Goal: Task Accomplishment & Management: Use online tool/utility

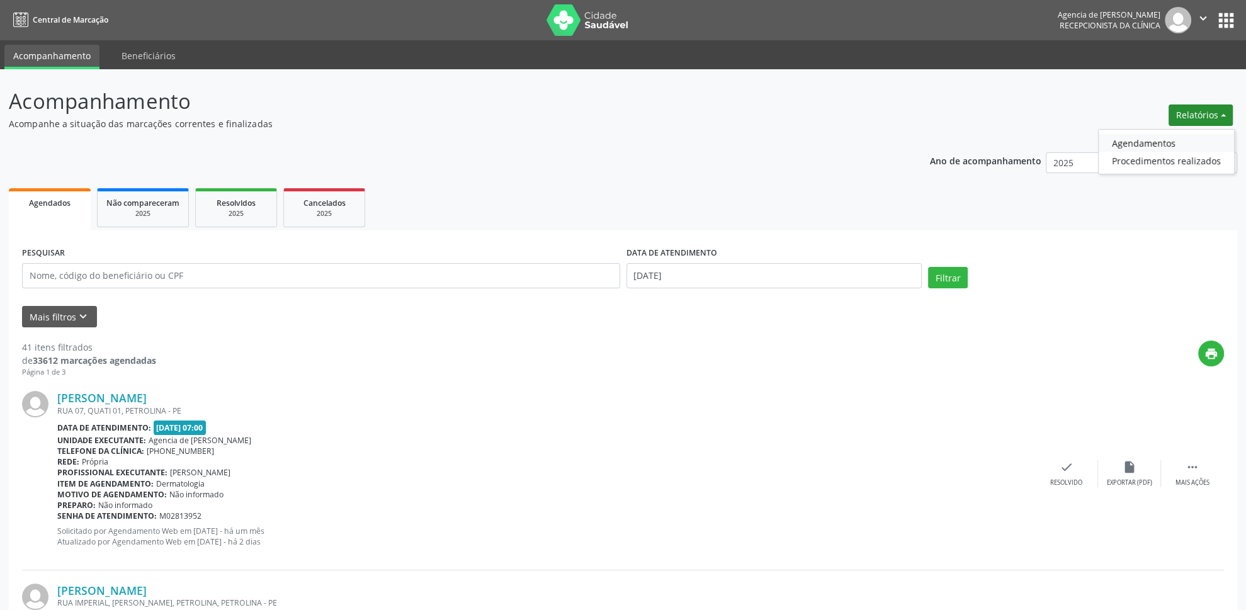
click at [1132, 142] on link "Agendamentos" at bounding box center [1166, 143] width 135 height 18
select select "7"
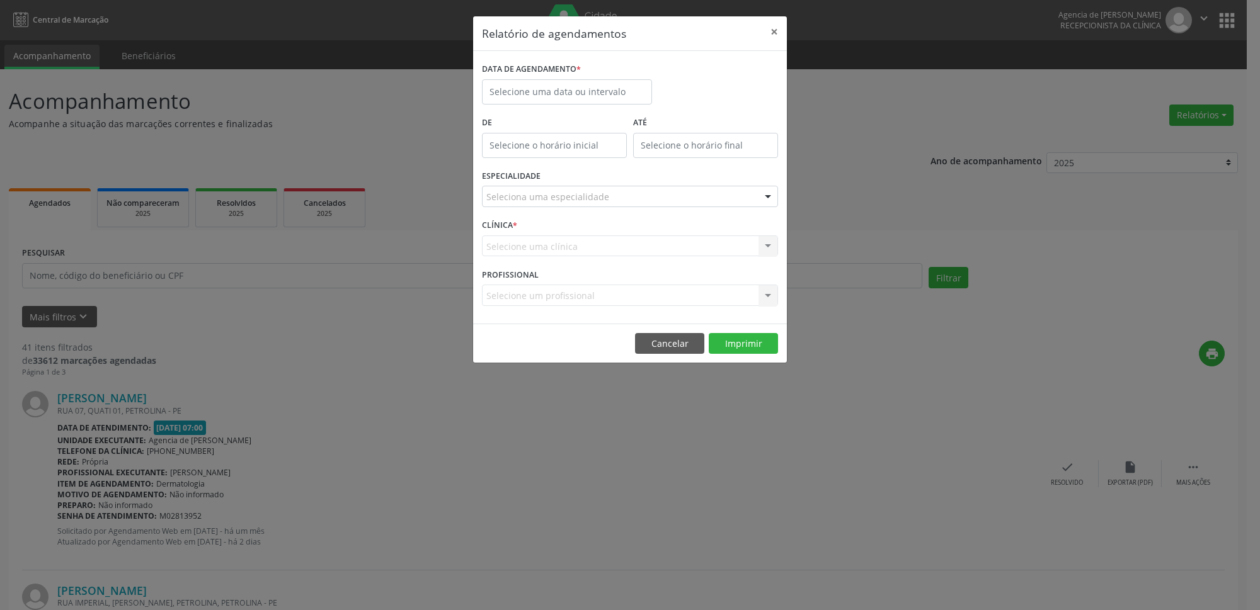
click at [575, 76] on label "DATA DE AGENDAMENTO *" at bounding box center [531, 70] width 99 height 20
click at [605, 98] on input "text" at bounding box center [567, 91] width 170 height 25
click at [605, 259] on span "28" at bounding box center [607, 258] width 25 height 25
type input "[DATE]"
click at [605, 259] on span "28" at bounding box center [607, 258] width 25 height 25
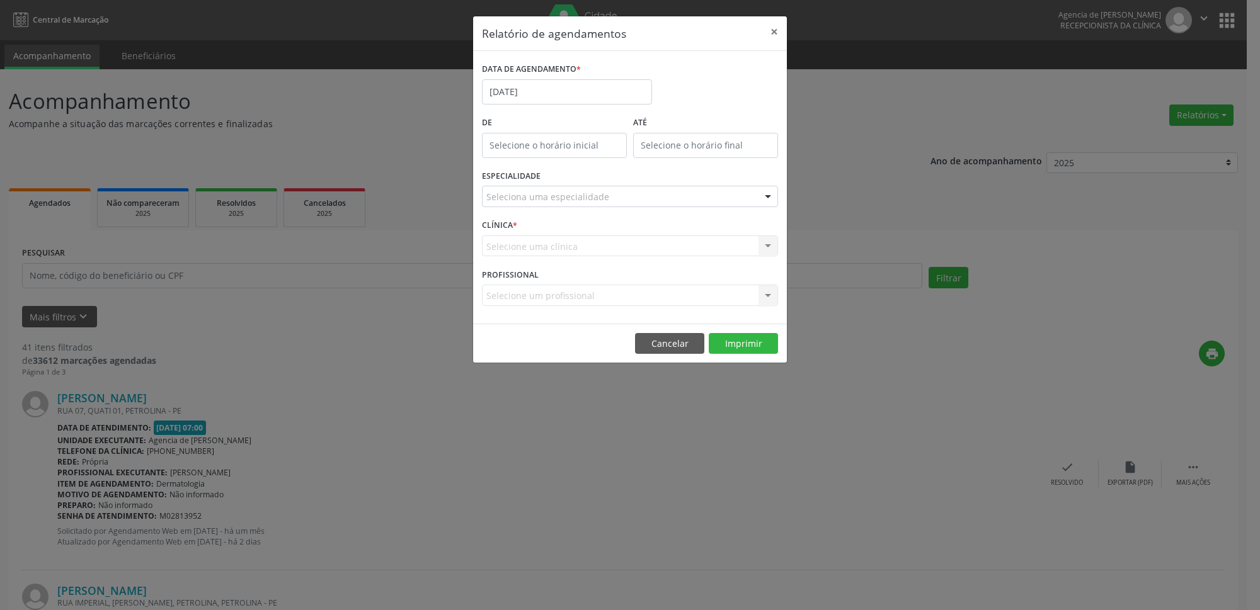
click at [608, 202] on div "Seleciona uma especialidade" at bounding box center [630, 196] width 296 height 21
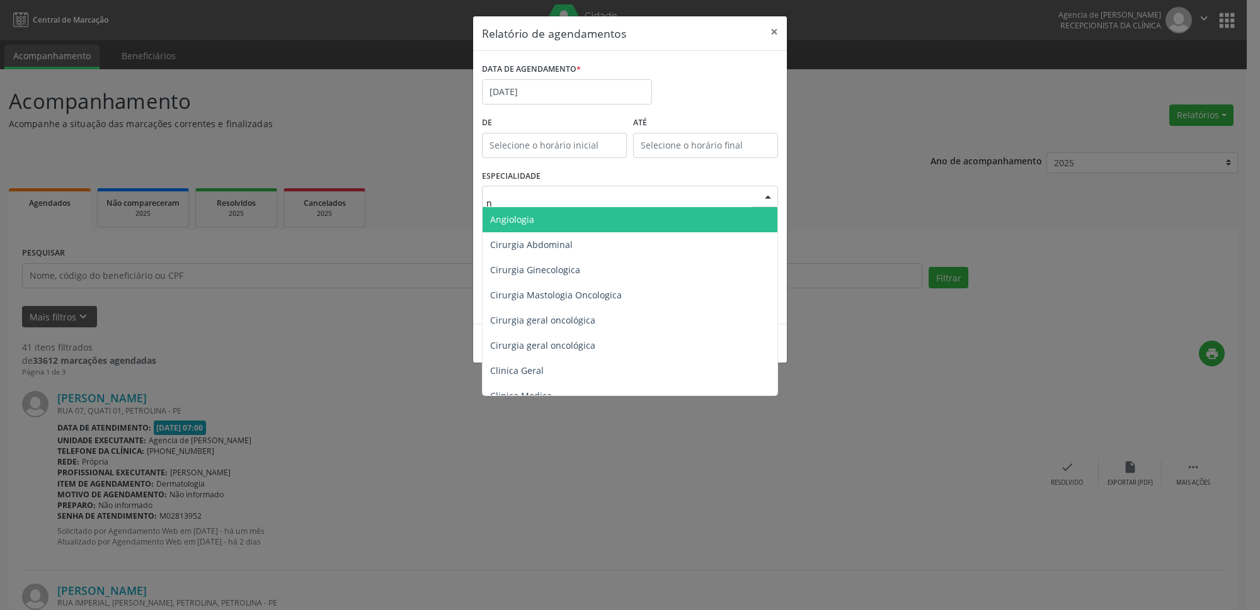
type input "nu"
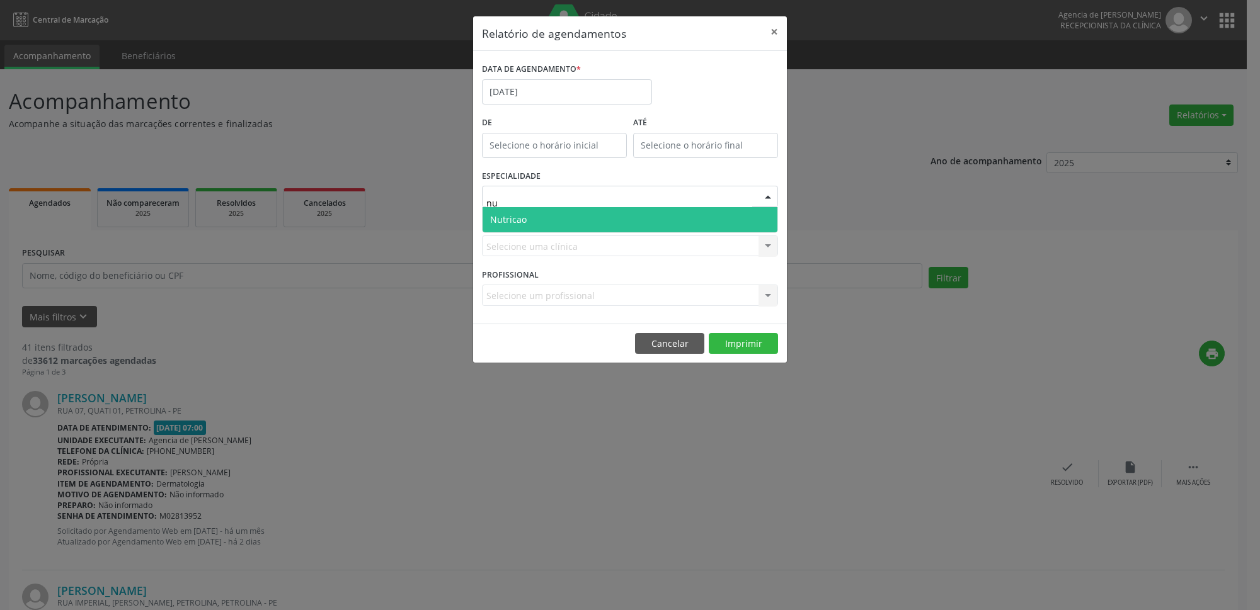
click at [663, 208] on span "Nutricao" at bounding box center [629, 219] width 295 height 25
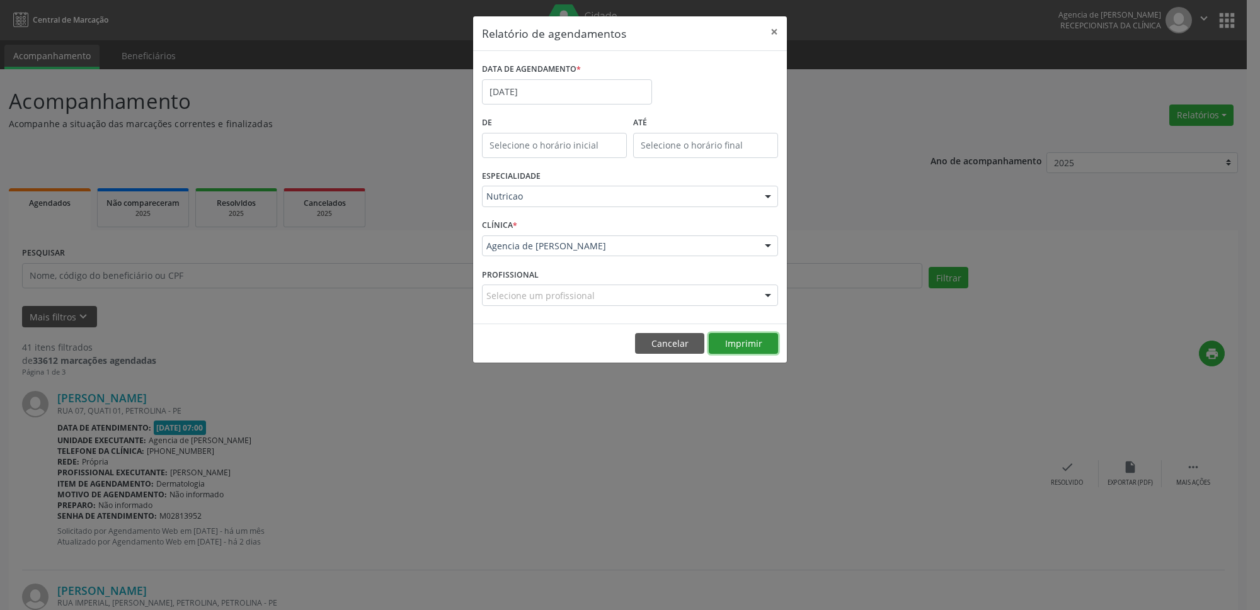
click at [752, 348] on button "Imprimir" at bounding box center [743, 343] width 69 height 21
click at [772, 29] on button "×" at bounding box center [773, 31] width 25 height 31
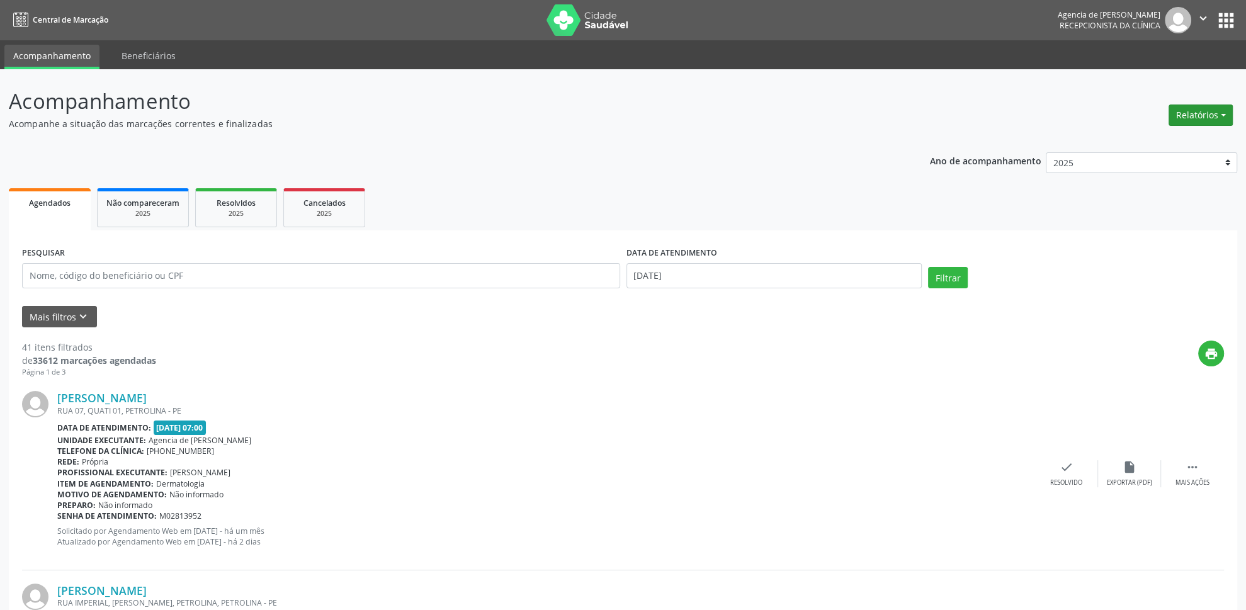
click at [1200, 117] on button "Relatórios" at bounding box center [1201, 115] width 64 height 21
click at [1163, 142] on link "Agendamentos" at bounding box center [1166, 143] width 135 height 18
select select "7"
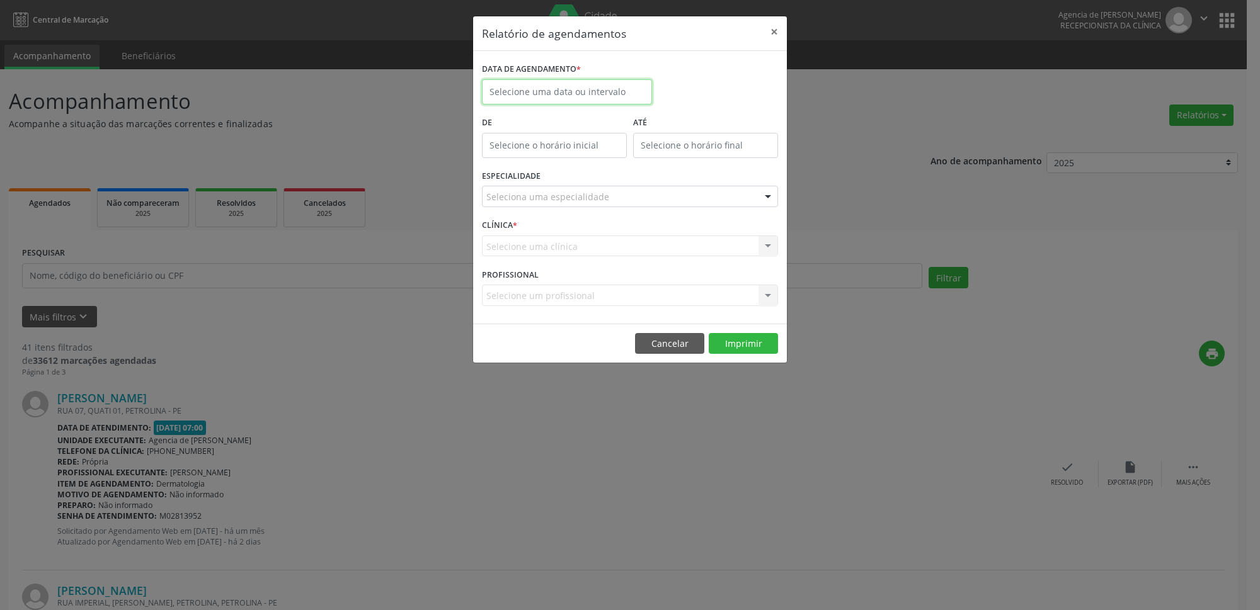
click at [579, 101] on input "text" at bounding box center [567, 91] width 170 height 25
click at [582, 213] on span "13" at bounding box center [579, 208] width 25 height 25
type input "[DATE]"
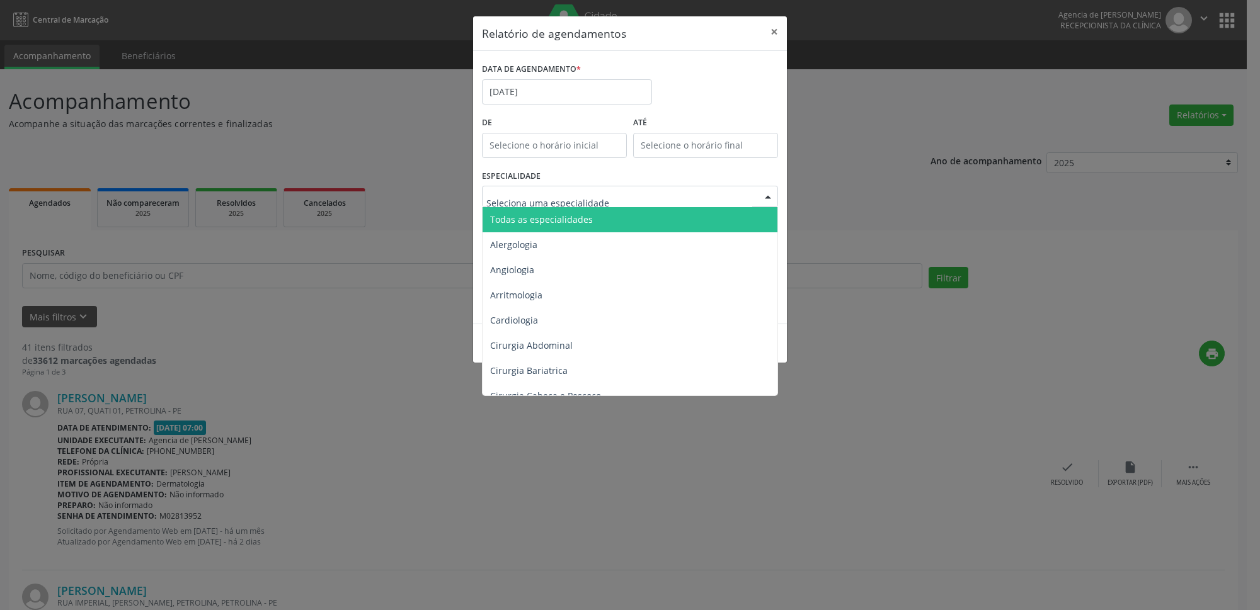
click at [605, 223] on span "Todas as especialidades" at bounding box center [630, 219] width 297 height 25
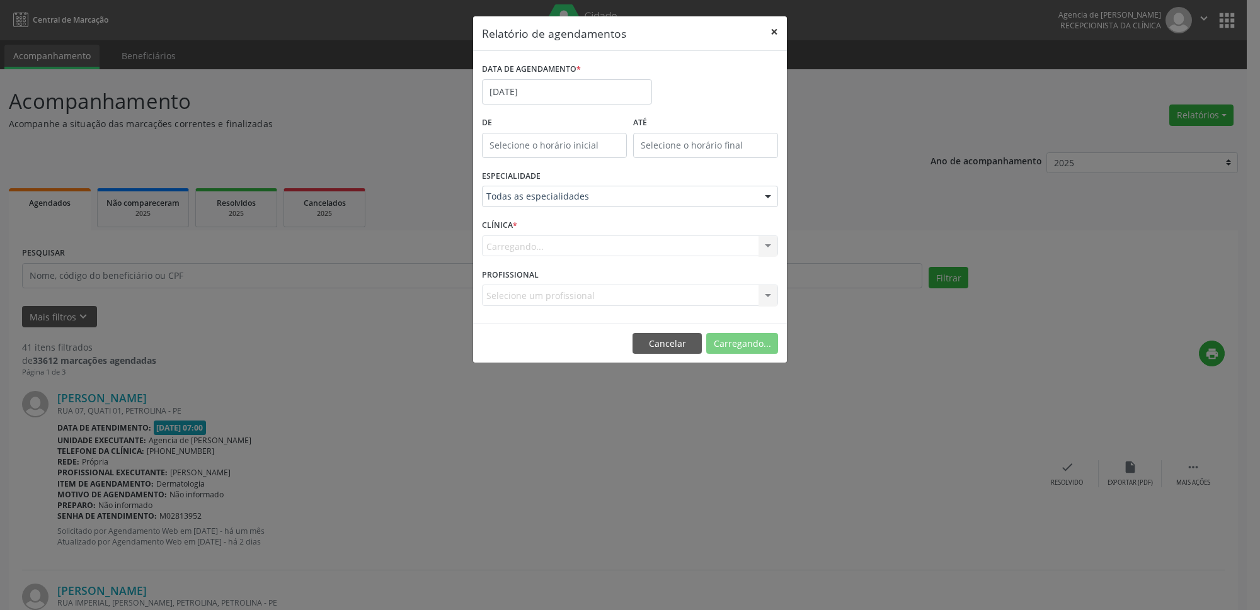
click at [769, 32] on button "×" at bounding box center [773, 31] width 25 height 31
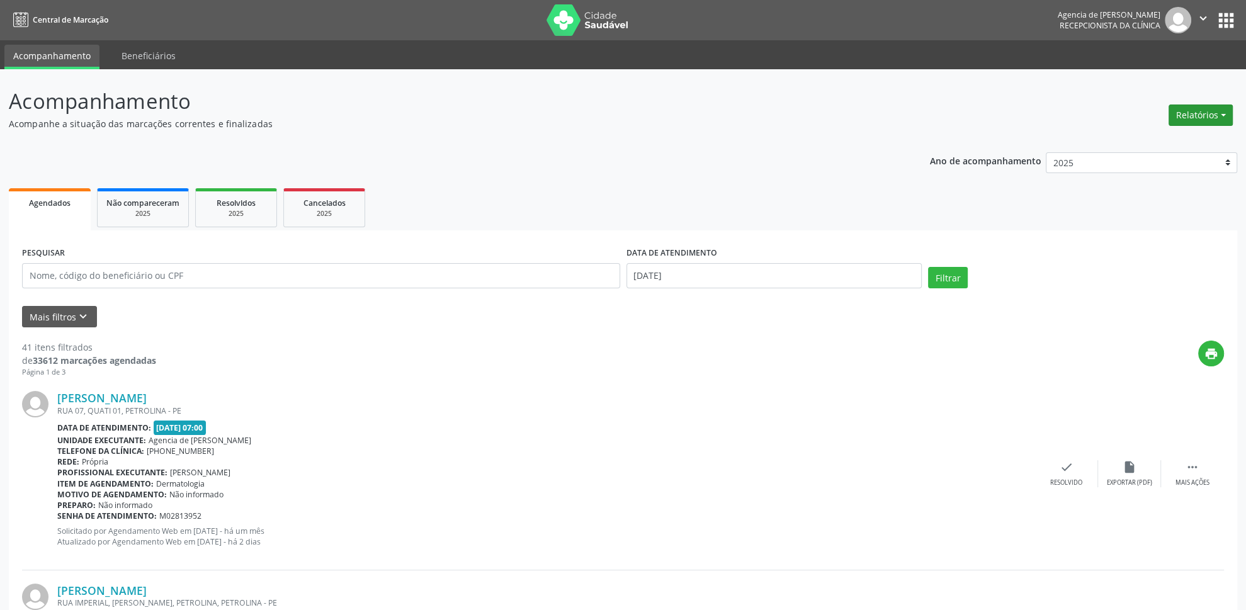
drag, startPoint x: 1186, startPoint y: 108, endPoint x: 1187, endPoint y: 116, distance: 8.2
click at [1186, 113] on button "Relatórios" at bounding box center [1201, 115] width 64 height 21
click at [1187, 116] on button "Relatórios" at bounding box center [1201, 115] width 64 height 21
click at [1189, 119] on button "Relatórios" at bounding box center [1201, 115] width 64 height 21
click at [1176, 144] on link "Agendamentos" at bounding box center [1166, 143] width 135 height 18
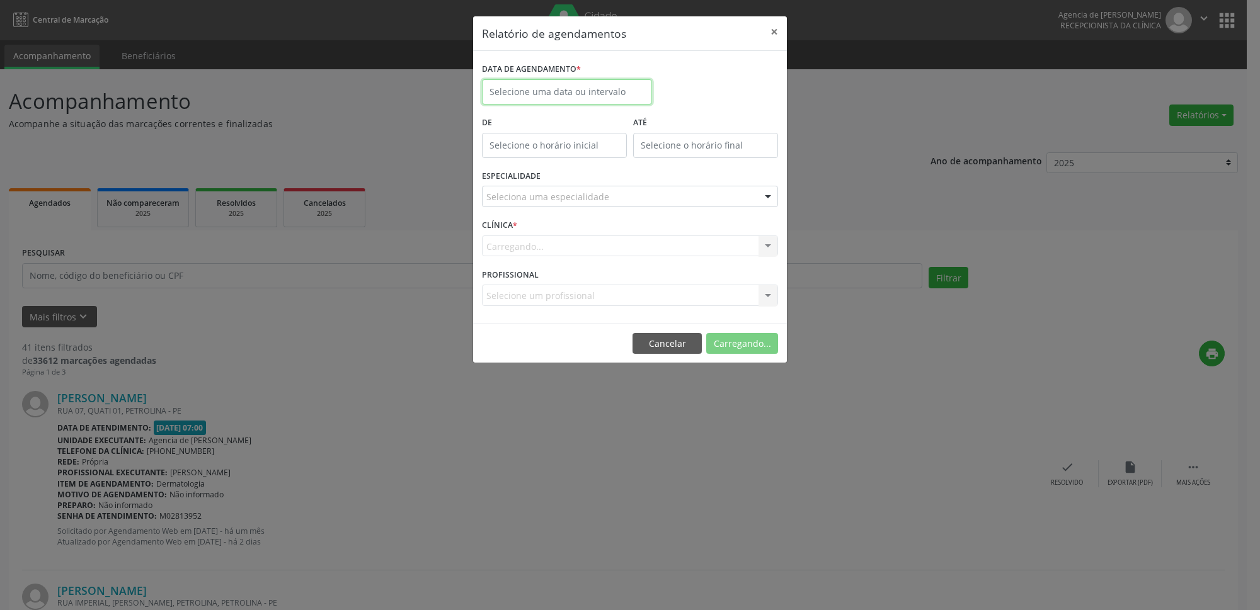
click at [598, 86] on input "text" at bounding box center [567, 91] width 170 height 25
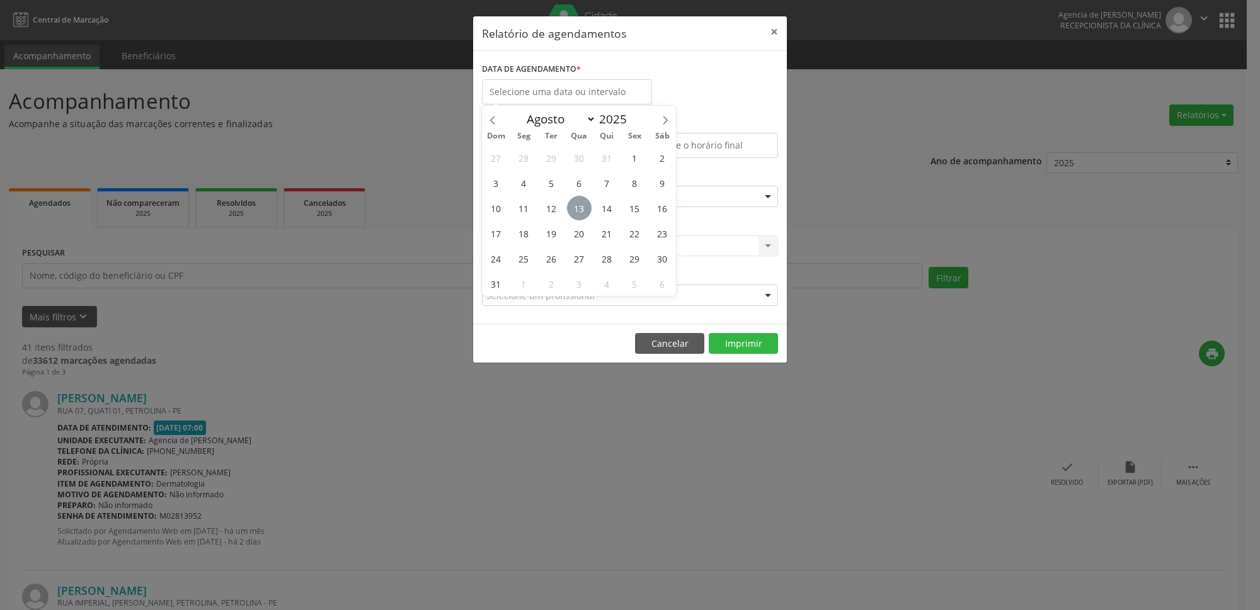
click at [578, 214] on span "13" at bounding box center [579, 208] width 25 height 25
type input "[DATE]"
click at [578, 214] on span "13" at bounding box center [579, 208] width 25 height 25
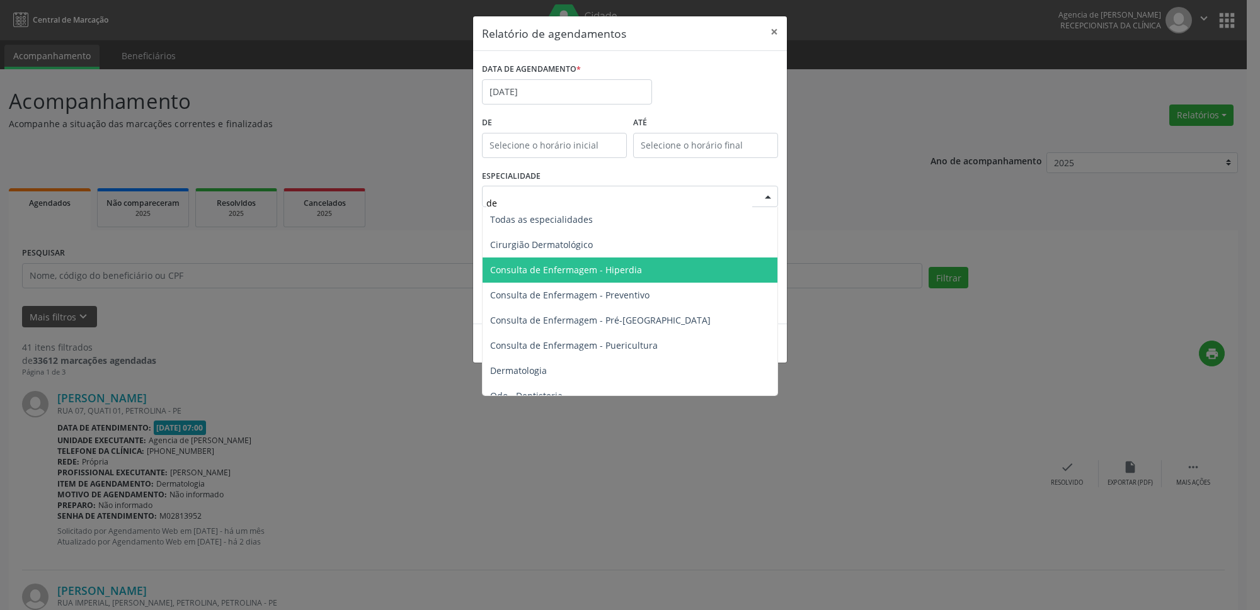
type input "der"
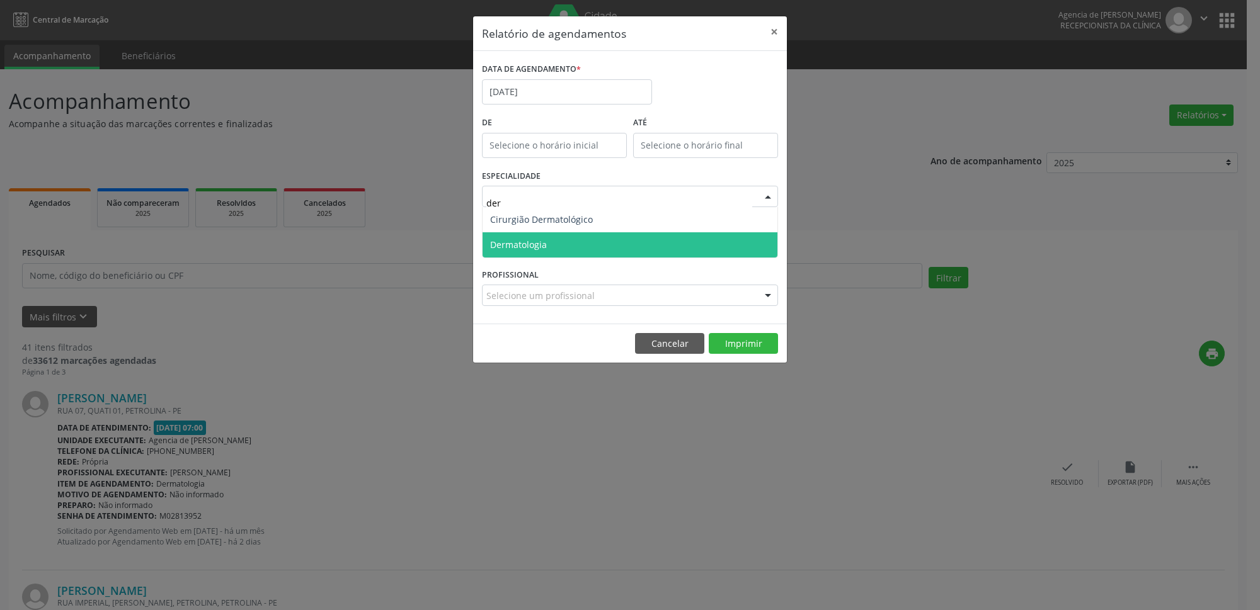
click at [564, 238] on span "Dermatologia" at bounding box center [629, 244] width 295 height 25
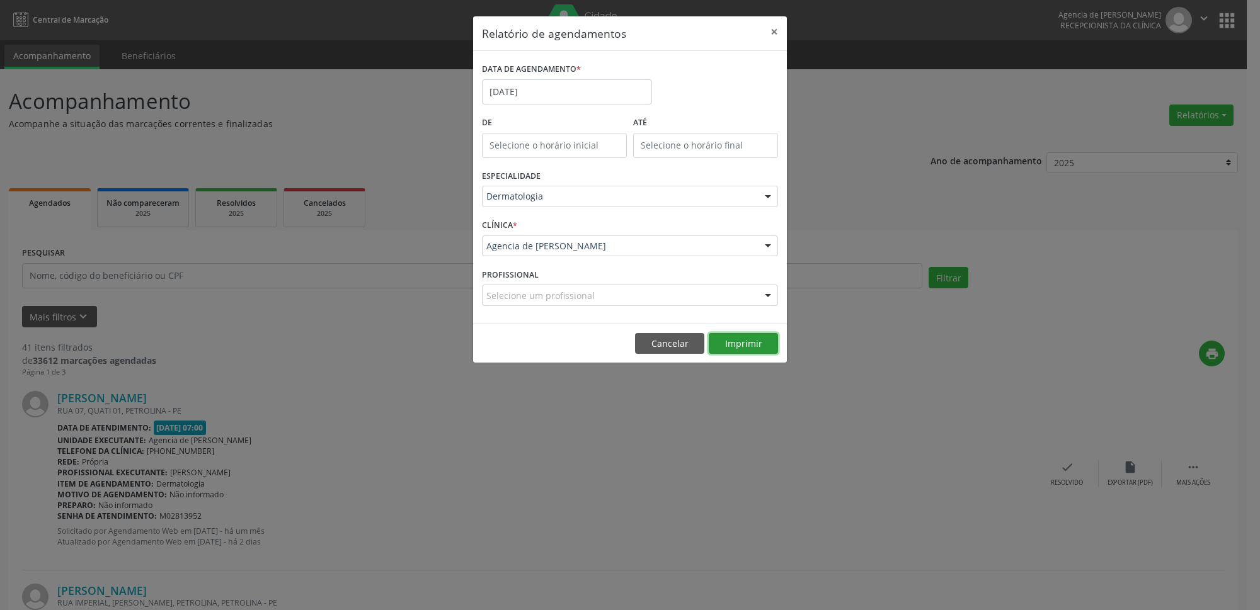
click at [736, 347] on button "Imprimir" at bounding box center [743, 343] width 69 height 21
click at [777, 35] on button "×" at bounding box center [773, 31] width 25 height 31
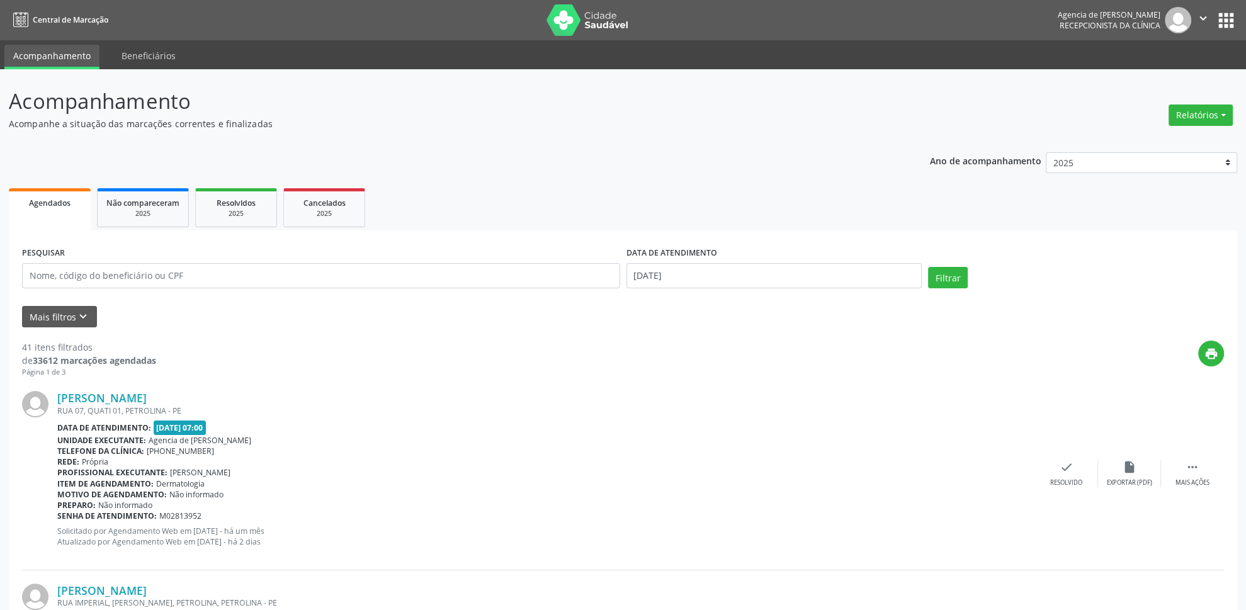
click at [329, 289] on div "PESQUISAR" at bounding box center [321, 271] width 605 height 54
click at [348, 280] on input "text" at bounding box center [321, 275] width 598 height 25
type input "03510941489"
click at [728, 279] on input "[DATE]" at bounding box center [775, 275] width 296 height 25
click at [781, 344] on span "1" at bounding box center [778, 341] width 25 height 25
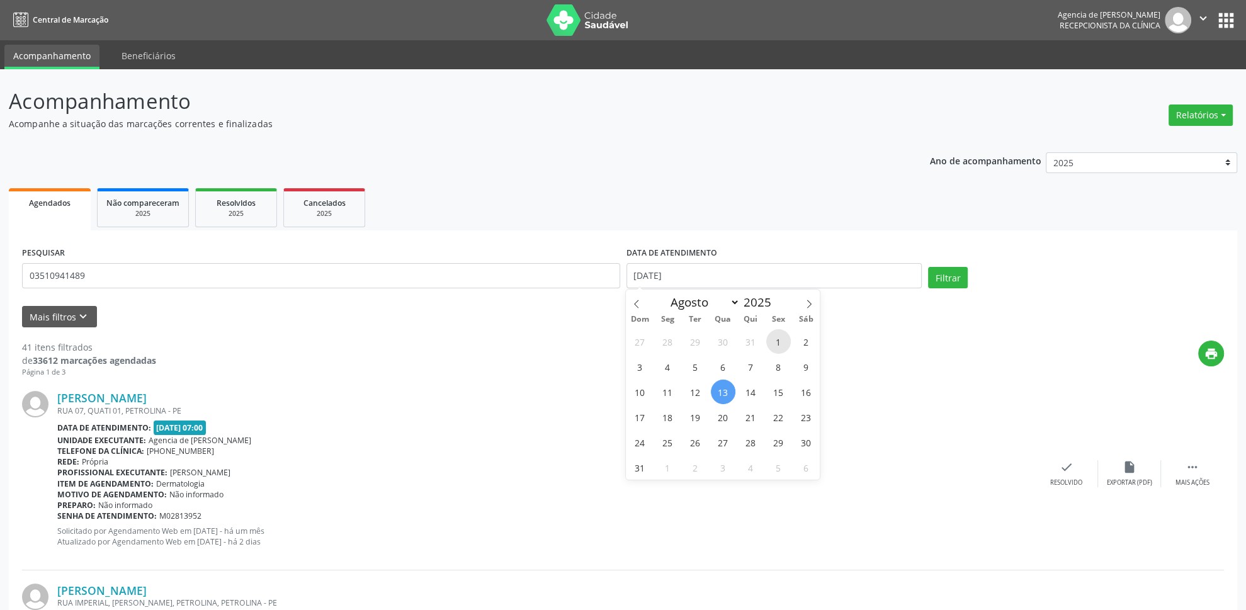
type input "[DATE]"
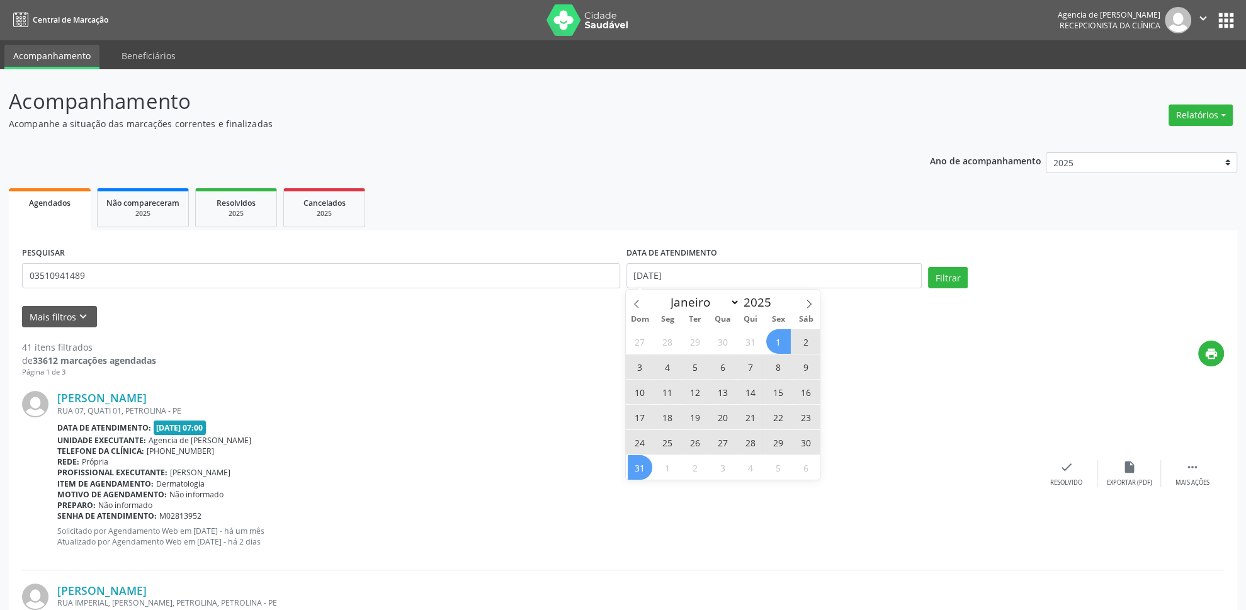
click at [638, 470] on span "31" at bounding box center [640, 467] width 25 height 25
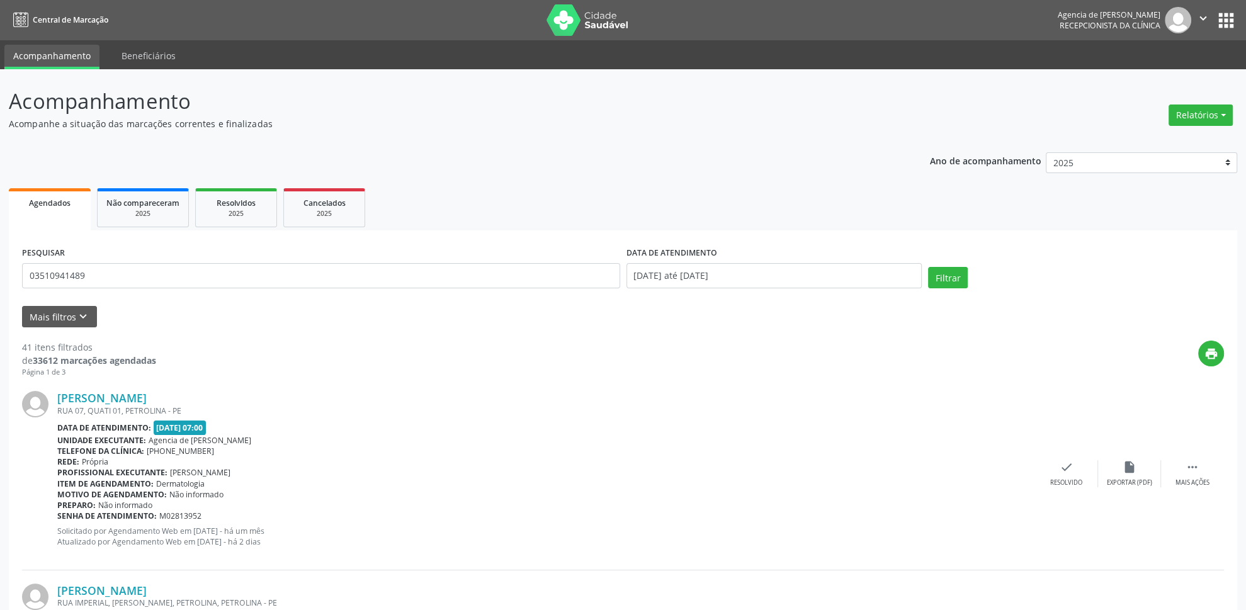
click at [948, 289] on div "Filtrar" at bounding box center [1076, 282] width 302 height 30
click at [948, 287] on button "Filtrar" at bounding box center [948, 277] width 40 height 21
click at [1193, 106] on button "Relatórios" at bounding box center [1201, 115] width 64 height 21
click at [1168, 144] on link "Agendamentos" at bounding box center [1166, 143] width 135 height 18
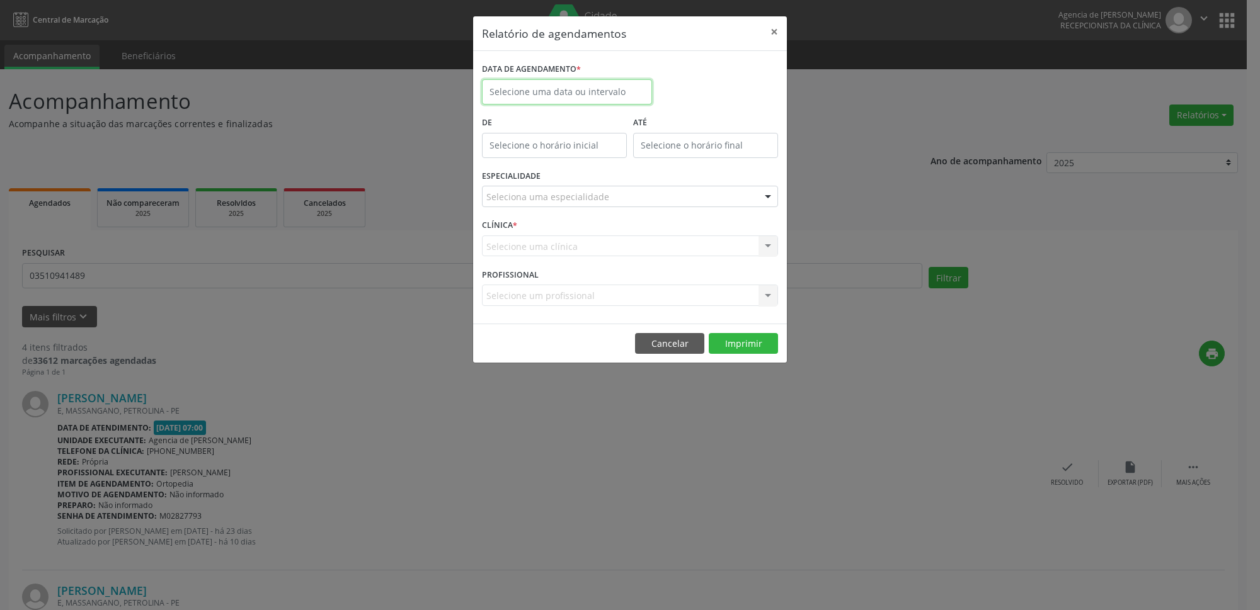
click at [595, 98] on input "text" at bounding box center [567, 91] width 170 height 25
click at [607, 205] on span "14" at bounding box center [607, 208] width 25 height 25
type input "[DATE]"
click at [606, 192] on div "Seleciona uma especialidade" at bounding box center [630, 196] width 296 height 21
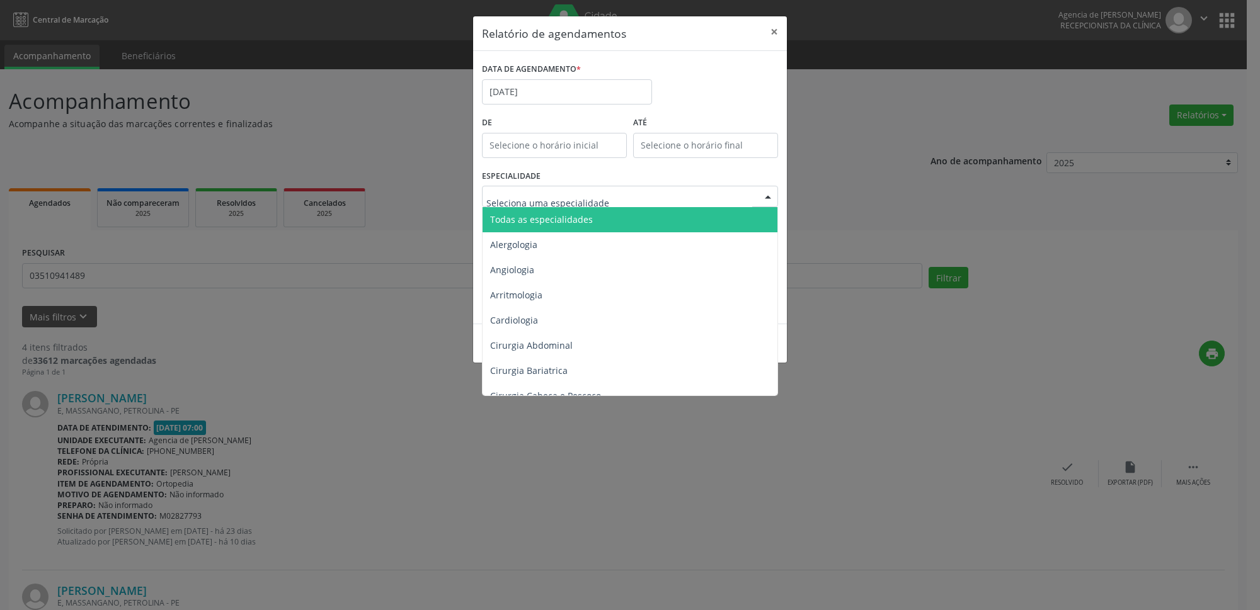
click at [572, 219] on span "Todas as especialidades" at bounding box center [541, 219] width 103 height 12
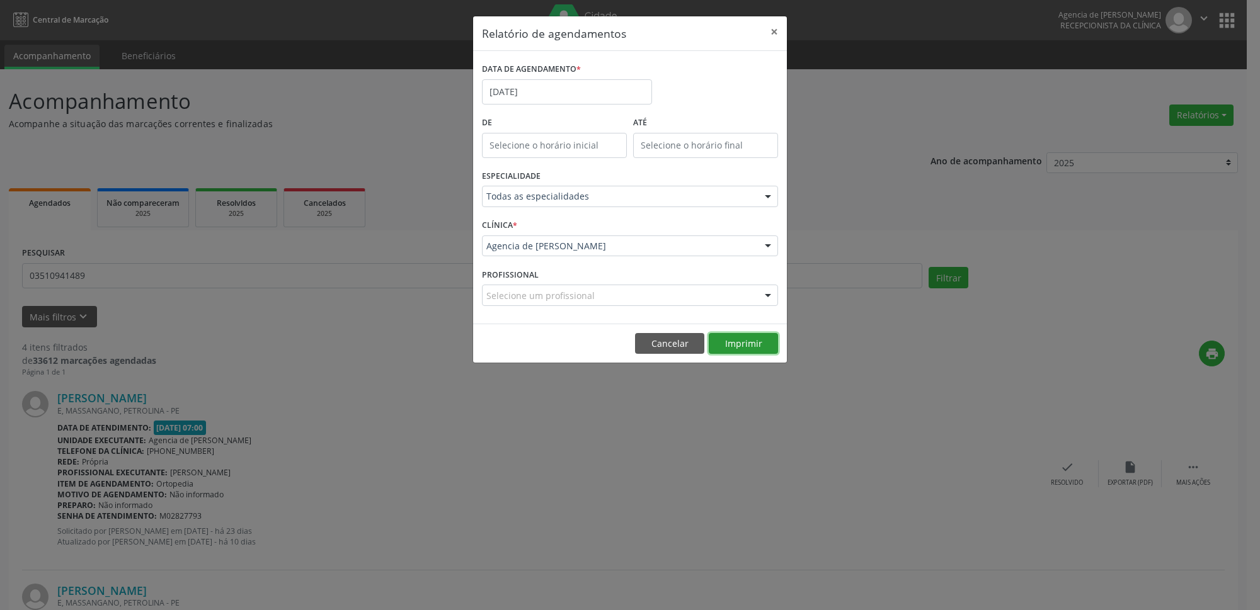
click at [739, 343] on button "Imprimir" at bounding box center [743, 343] width 69 height 21
